Goal: Task Accomplishment & Management: Manage account settings

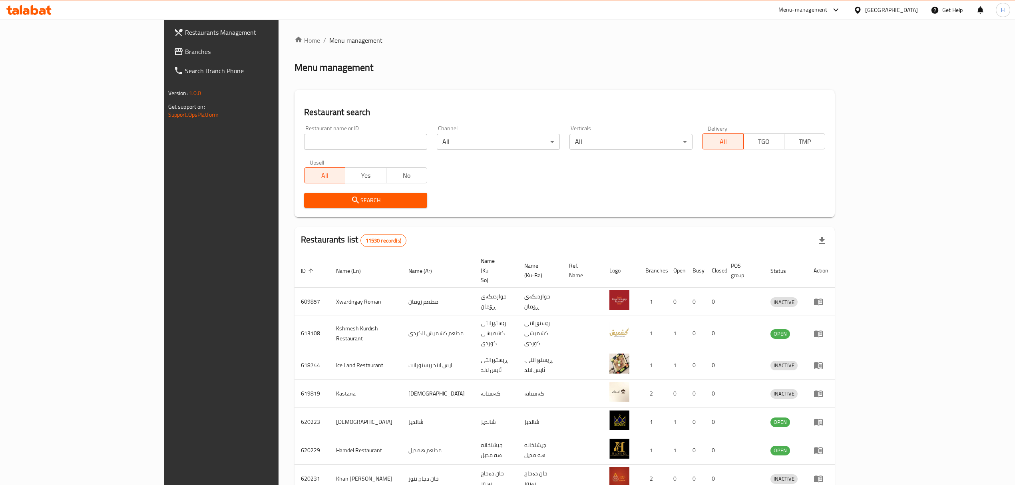
drag, startPoint x: 0, startPoint y: 0, endPoint x: 254, endPoint y: 143, distance: 291.4
click at [304, 143] on input "search" at bounding box center [365, 142] width 123 height 16
type input "Al Chef [PERSON_NAME]"
click button "Search" at bounding box center [365, 200] width 123 height 15
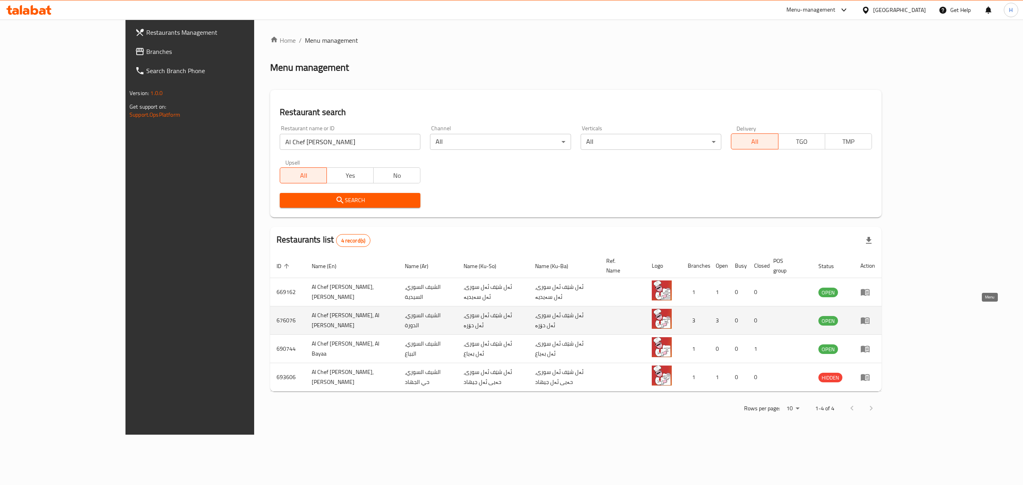
click at [870, 316] on icon "enhanced table" at bounding box center [865, 321] width 10 height 10
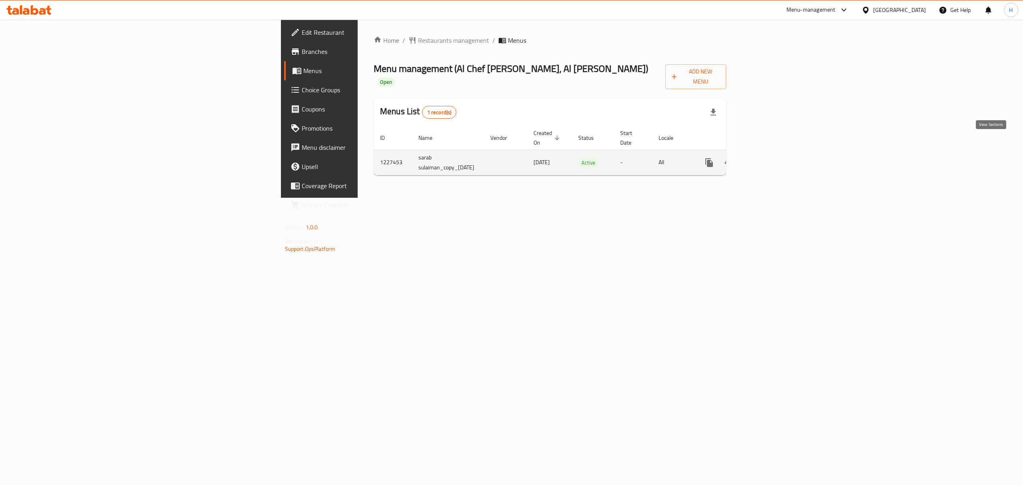
click at [772, 158] on icon "enhanced table" at bounding box center [767, 163] width 10 height 10
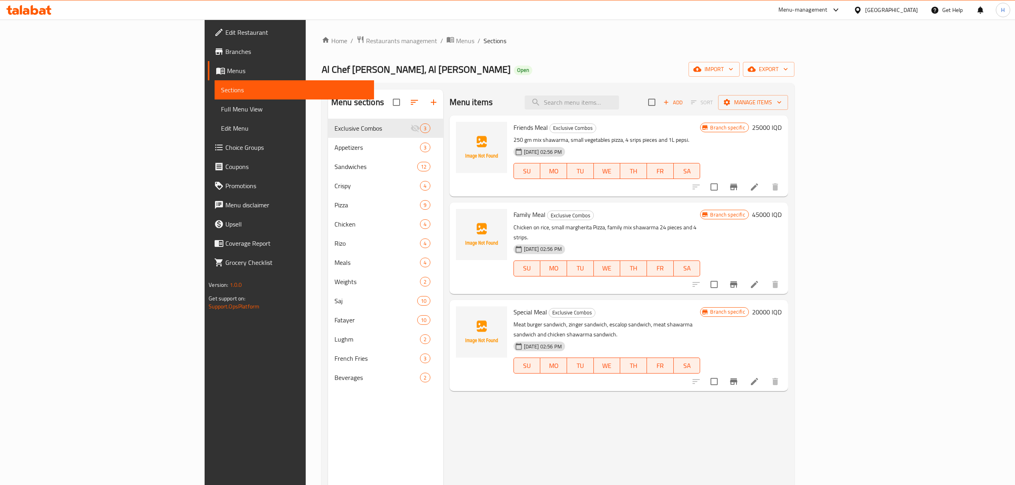
click at [452, 69] on div "Al Chef [PERSON_NAME], Al [PERSON_NAME] Open import export" at bounding box center [558, 69] width 473 height 15
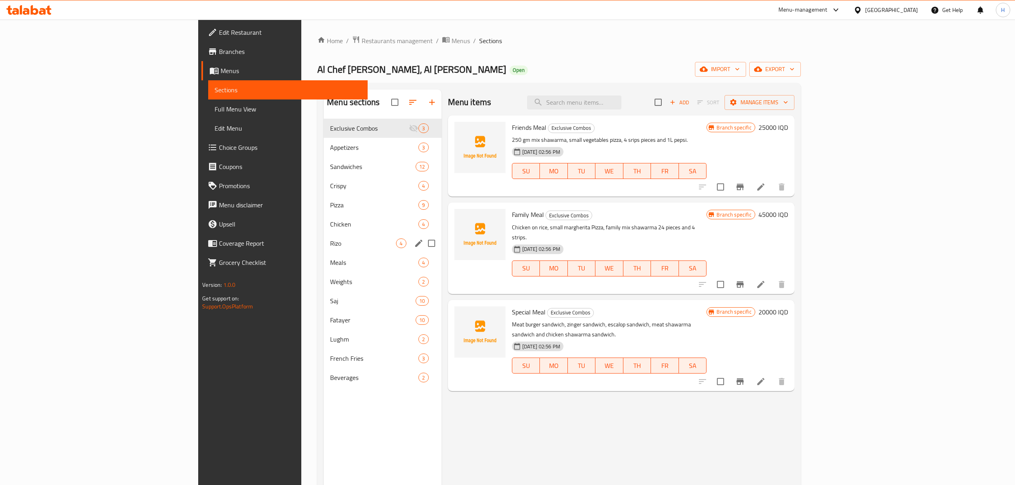
click at [330, 225] on span "Chicken" at bounding box center [374, 224] width 88 height 10
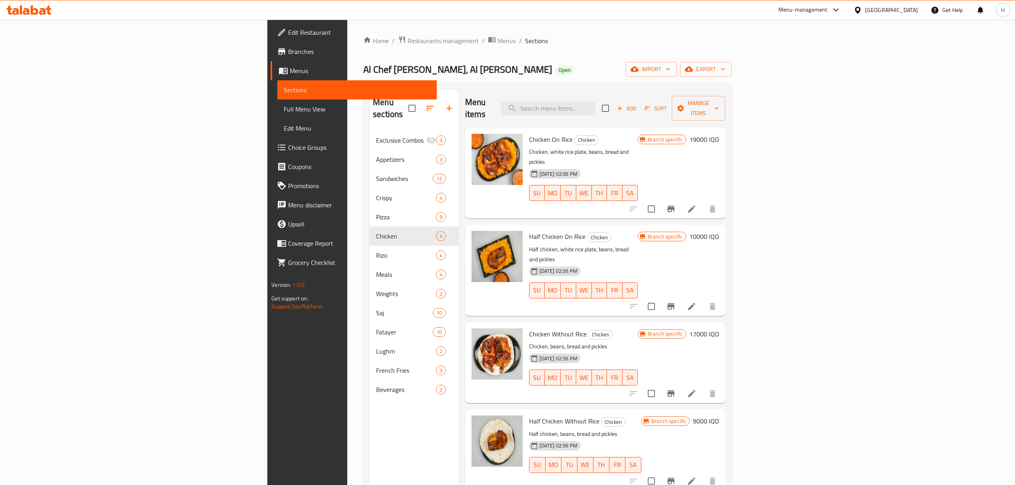
click at [597, 80] on div "Home / Restaurants management / Menus / Sections Al Chef Al Soory, Al [PERSON_N…" at bounding box center [547, 308] width 368 height 545
click at [502, 106] on div "Menu items Add Sort Manage items" at bounding box center [595, 109] width 261 height 38
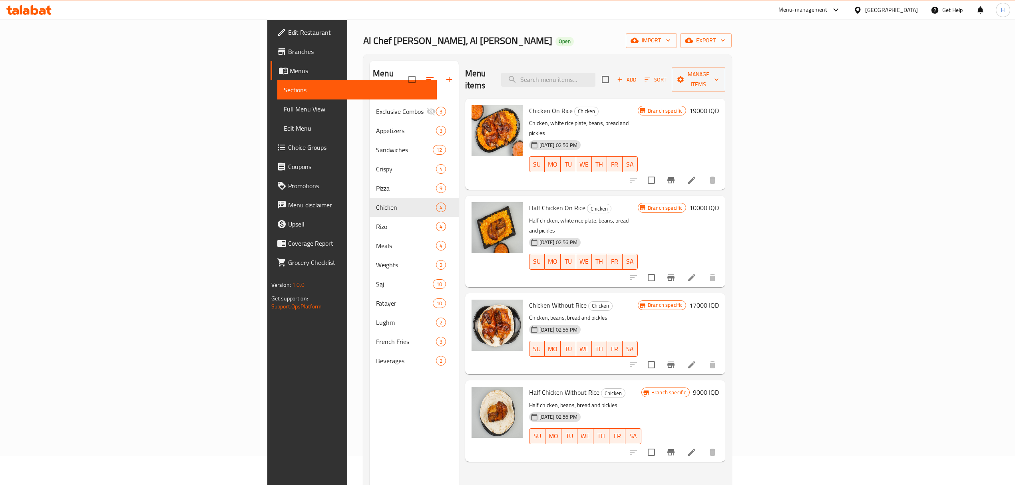
scroll to position [53, 0]
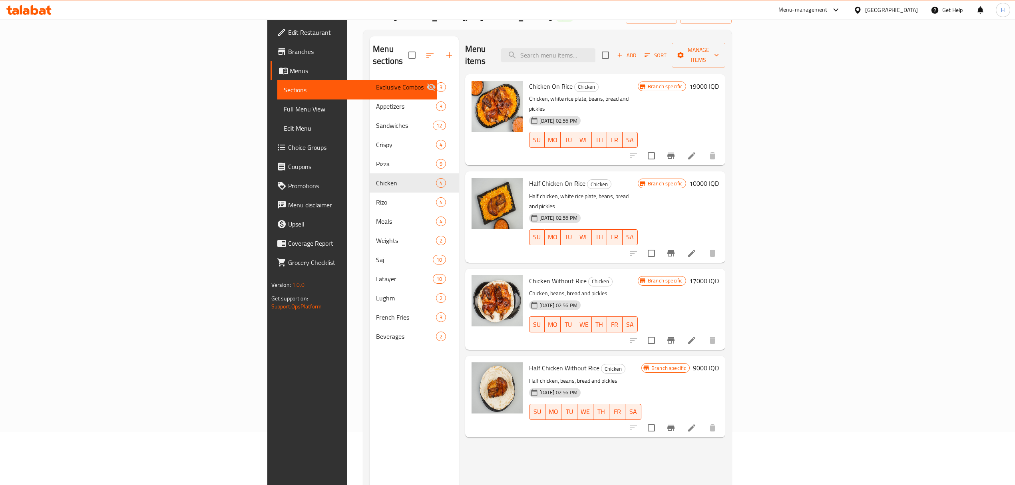
click at [641, 362] on h6 "Half Chicken Without Rice Chicken" at bounding box center [585, 367] width 112 height 11
click at [719, 275] on h6 "17000 IQD" at bounding box center [704, 280] width 30 height 11
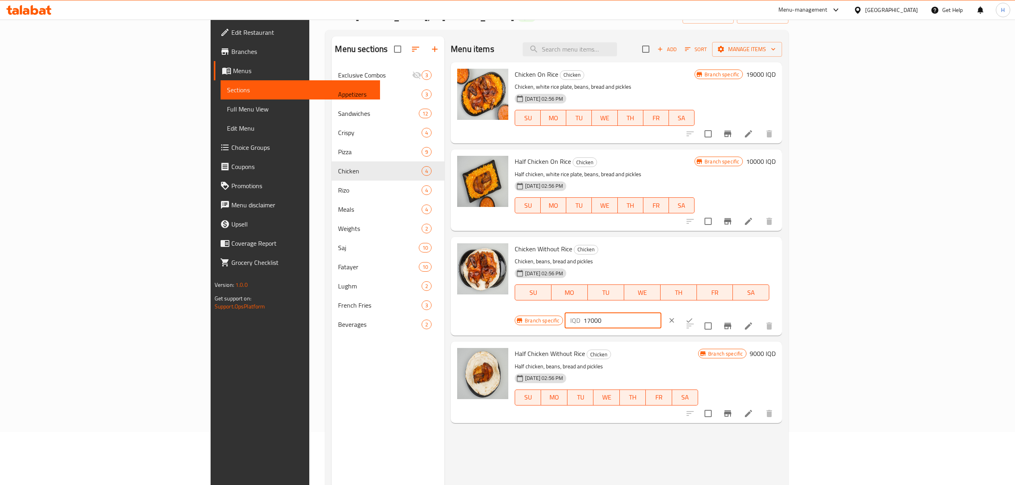
drag, startPoint x: 895, startPoint y: 254, endPoint x: 794, endPoint y: 253, distance: 101.5
click at [779, 253] on div "Chicken Without Rice Chicken Chicken, beans, bread and pickles [DATE] 02:56 PM …" at bounding box center [644, 286] width 267 height 92
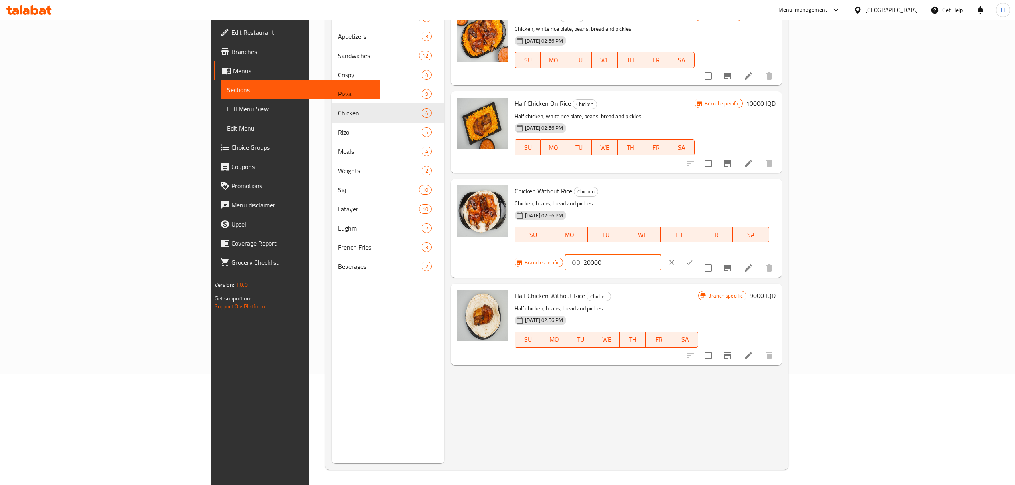
scroll to position [112, 0]
type input "20000"
click at [676, 258] on icon "clear" at bounding box center [672, 262] width 8 height 8
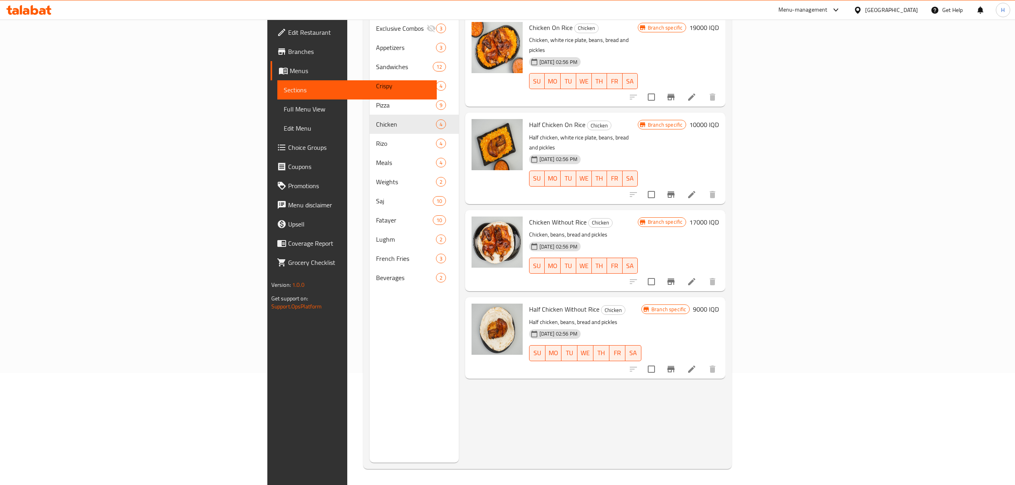
click at [608, 151] on div "[DATE] 02:56 PM SU MO TU WE TH FR SA" at bounding box center [583, 172] width 115 height 43
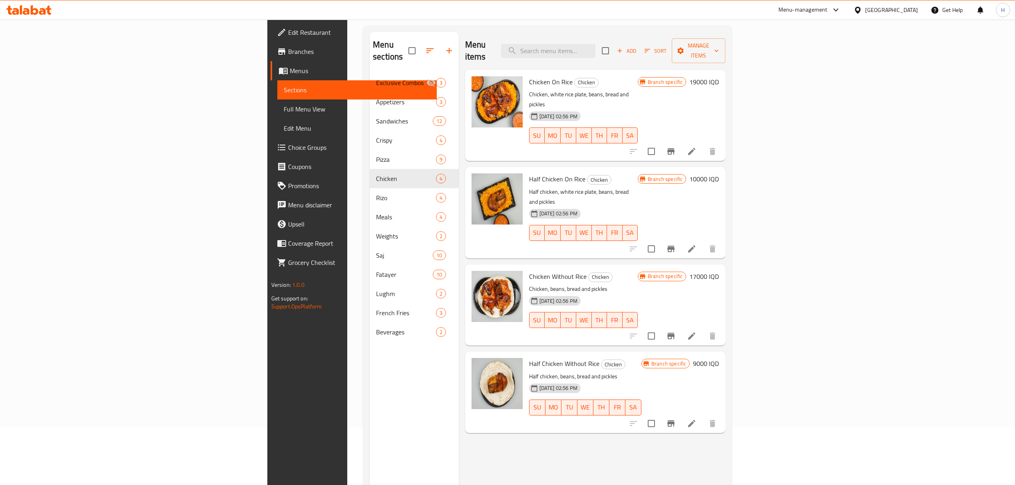
scroll to position [6, 0]
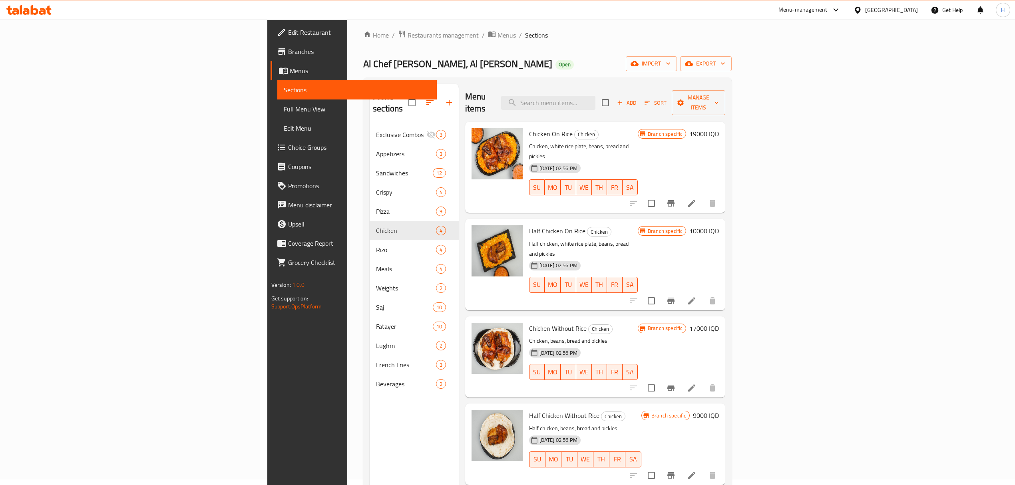
click at [718, 86] on div "Menu items Add Sort Manage items" at bounding box center [595, 103] width 261 height 38
click at [557, 76] on div "Home / Restaurants management / Menus / Sections Al Chef Al Soory, Al [PERSON_N…" at bounding box center [547, 302] width 368 height 545
click at [559, 71] on div "Home / Restaurants management / Menus / Sections Al Chef Al Soory, Al [PERSON_N…" at bounding box center [547, 302] width 368 height 545
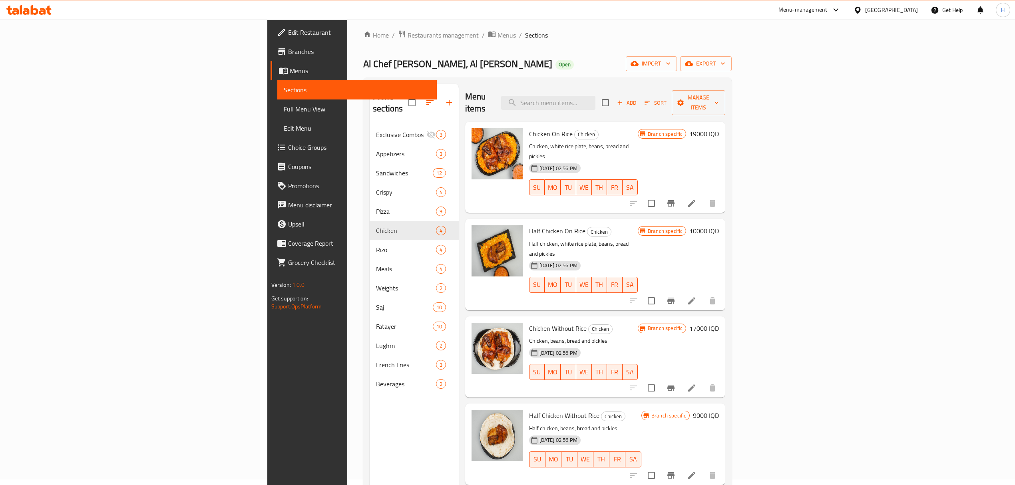
click at [719, 128] on h6 "19000 IQD" at bounding box center [704, 133] width 30 height 11
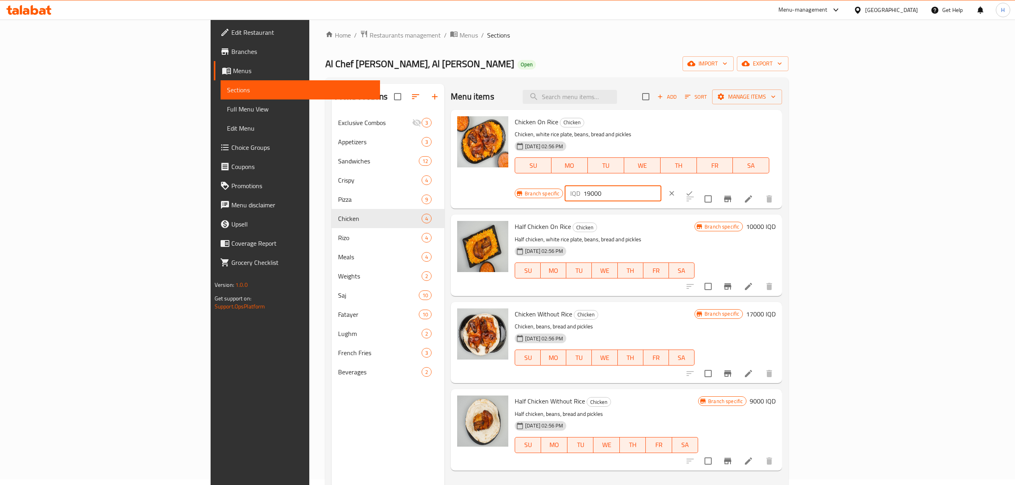
click at [661, 185] on input "19000" at bounding box center [622, 193] width 78 height 16
type input "24000"
click button "ok" at bounding box center [690, 194] width 18 height 18
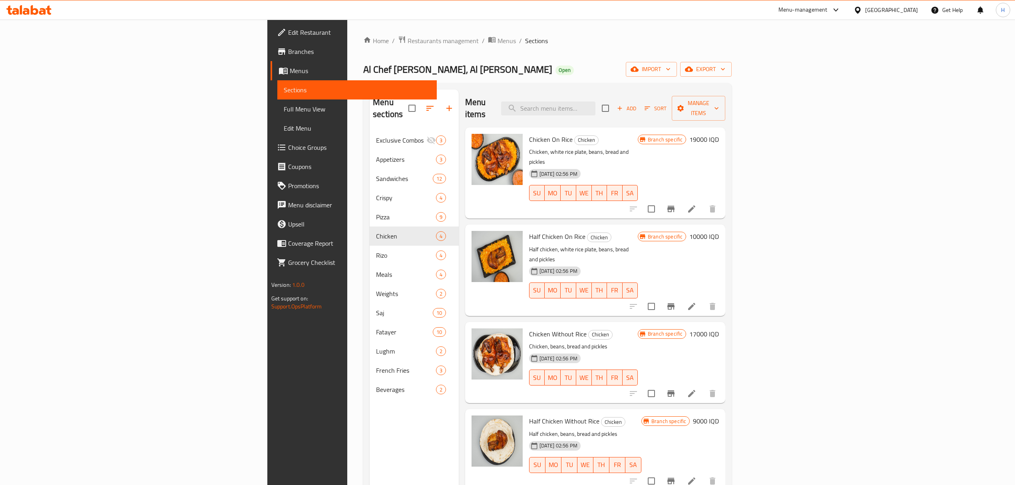
scroll to position [6, 0]
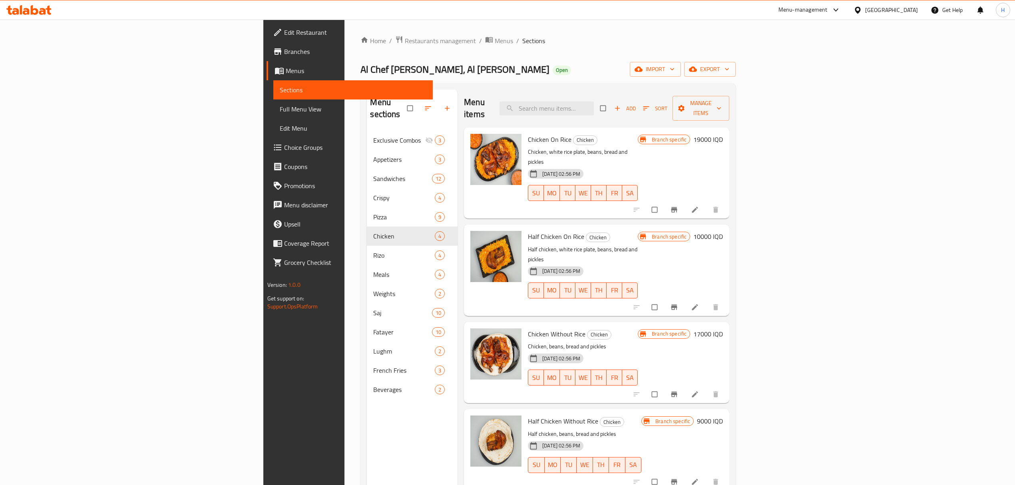
click at [723, 134] on h6 "19000 IQD" at bounding box center [708, 139] width 30 height 11
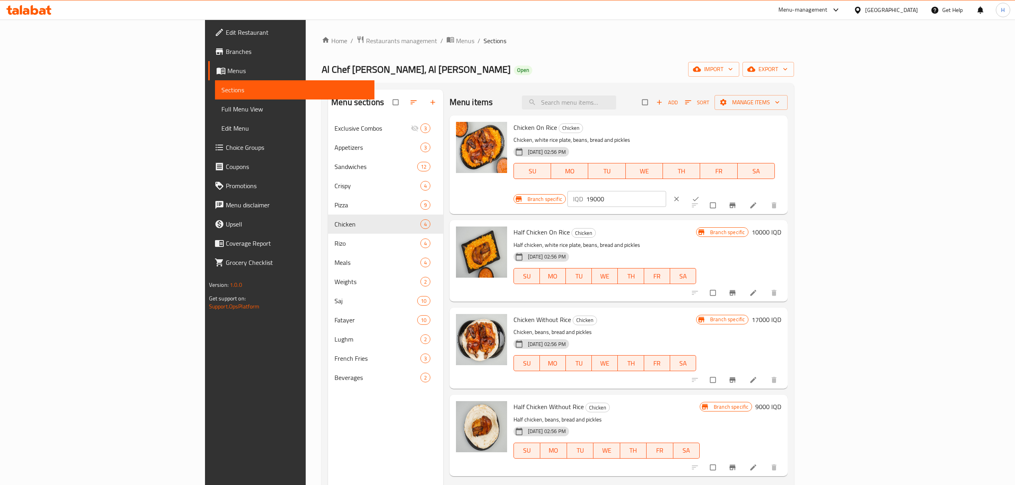
click at [666, 191] on input "19000" at bounding box center [626, 199] width 80 height 16
type input "24000"
click button "ok" at bounding box center [696, 199] width 19 height 18
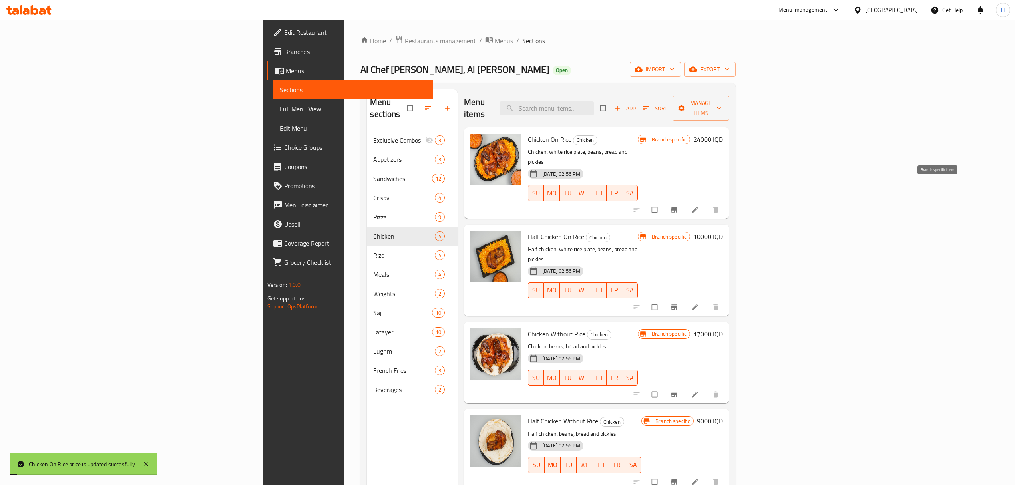
click at [680, 206] on span "Branch-specific-item" at bounding box center [675, 210] width 10 height 8
click at [723, 231] on div "Branch specific 10000 IQD" at bounding box center [680, 270] width 85 height 78
click at [723, 231] on div "Branch specific 10000 IQD" at bounding box center [680, 236] width 85 height 11
click at [723, 231] on h6 "10000 IQD" at bounding box center [708, 236] width 30 height 11
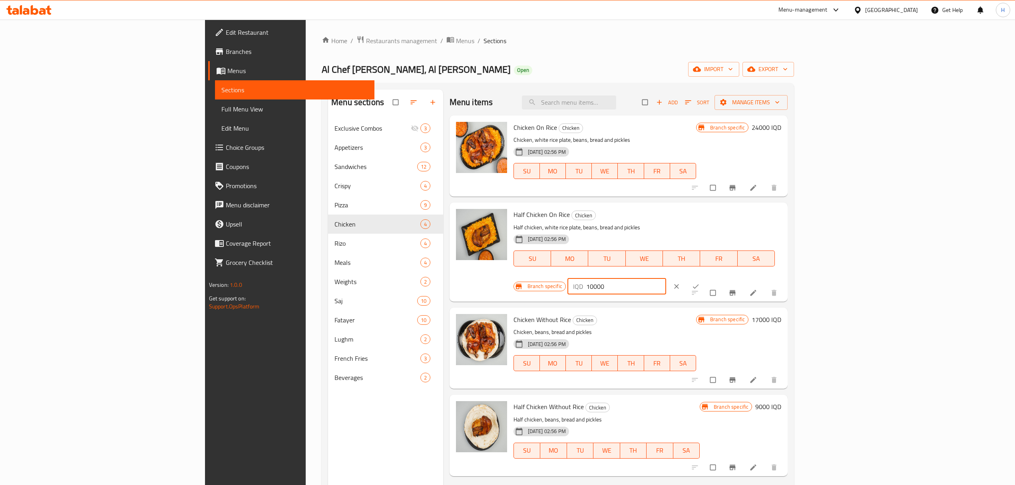
click at [666, 279] on input "10000" at bounding box center [626, 287] width 80 height 16
type input "12000"
click button "ok" at bounding box center [696, 287] width 19 height 18
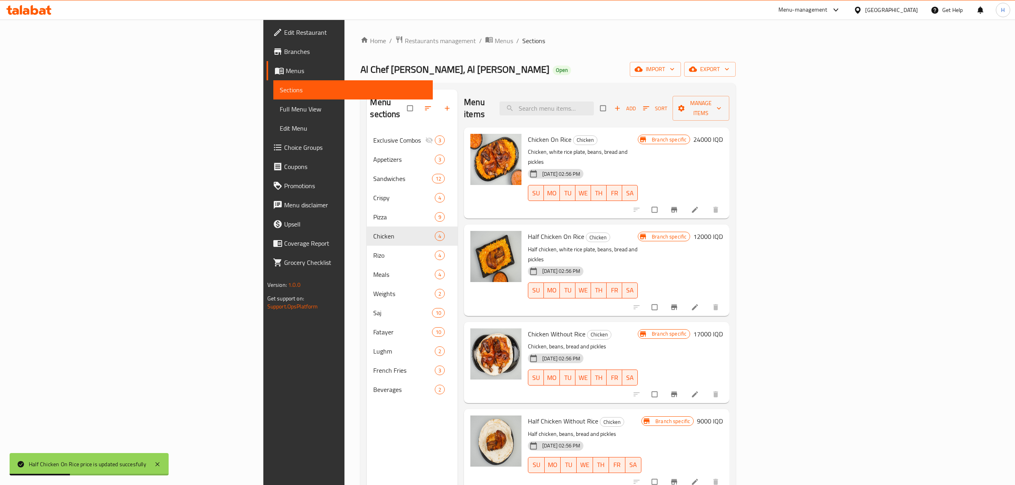
click at [723, 328] on h6 "17000 IQD" at bounding box center [708, 333] width 30 height 11
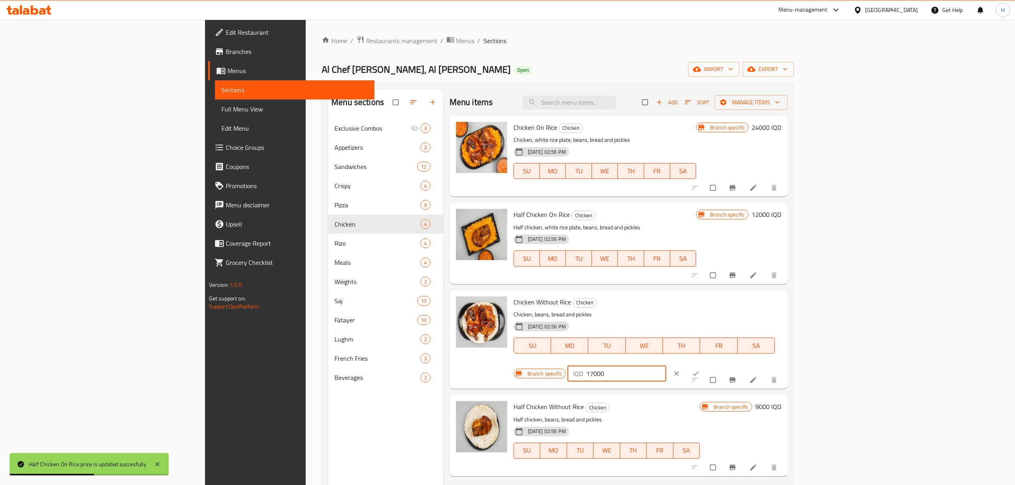
click at [666, 366] on input "17000" at bounding box center [626, 374] width 80 height 16
type input "2000"
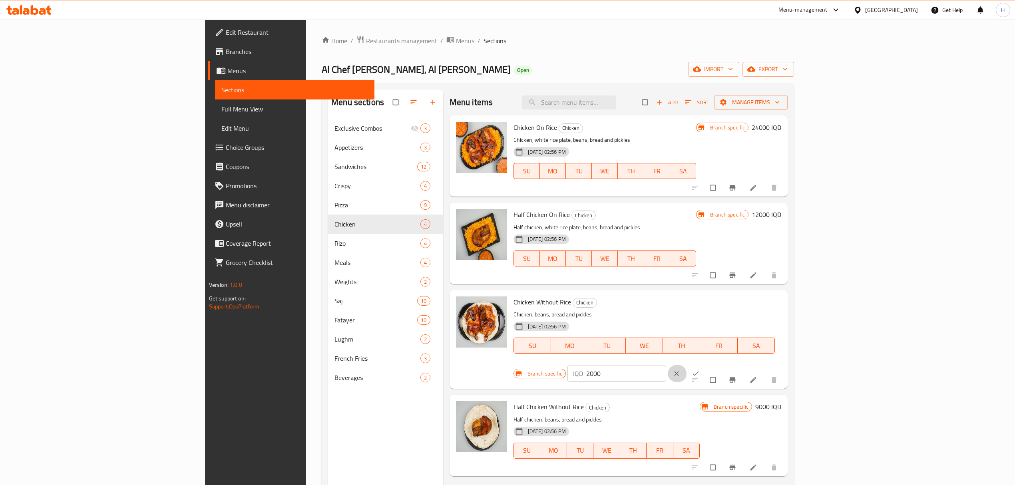
click at [666, 366] on input "2000" at bounding box center [626, 374] width 80 height 16
type input "20000"
click button "ok" at bounding box center [696, 374] width 19 height 18
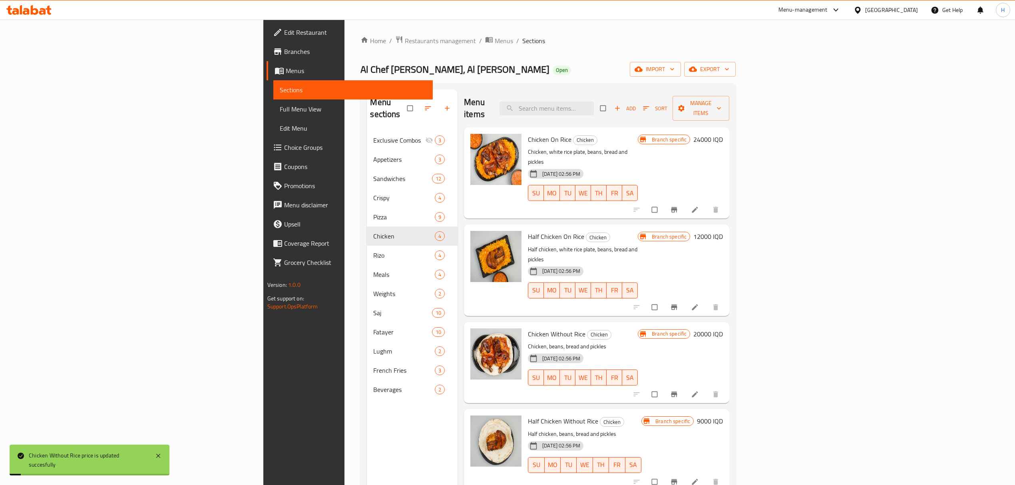
click at [723, 416] on h6 "9000 IQD" at bounding box center [710, 421] width 26 height 11
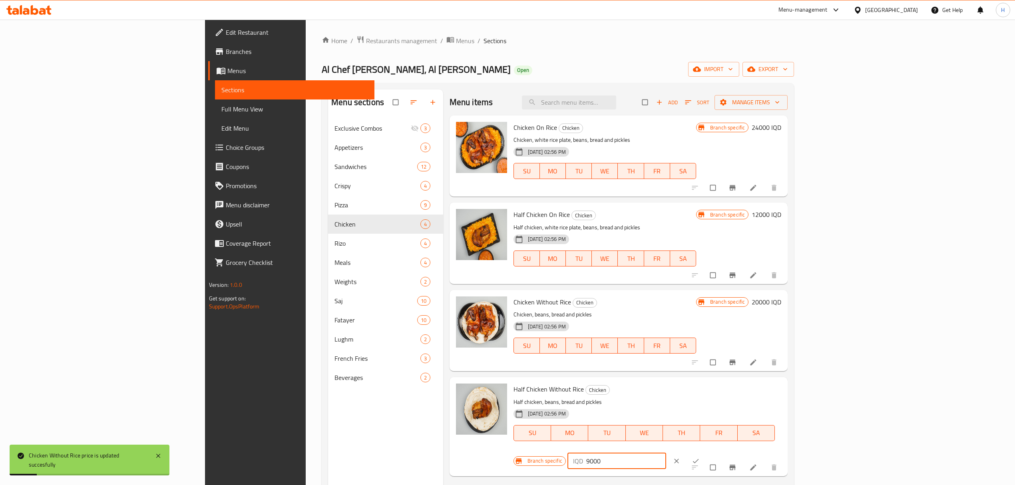
click at [666, 453] on input "9000" at bounding box center [626, 461] width 80 height 16
type input "10000"
click button "ok" at bounding box center [696, 461] width 19 height 18
